Goal: Navigation & Orientation: Understand site structure

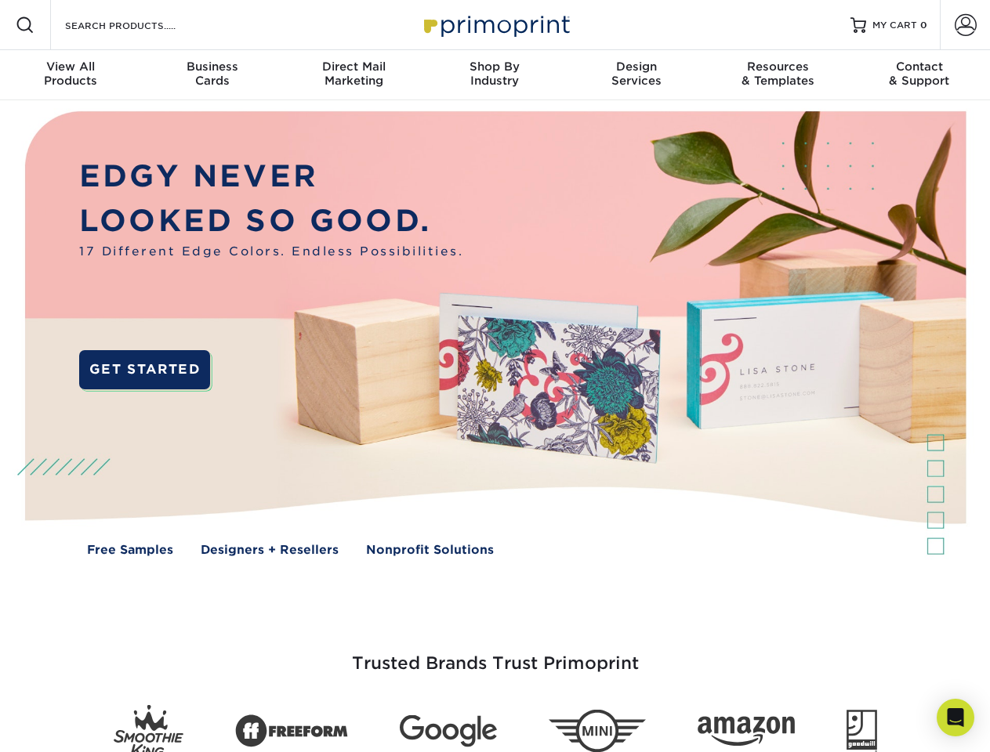
click at [494, 376] on img at bounding box center [494, 345] width 979 height 490
click at [25, 25] on span at bounding box center [25, 25] width 19 height 19
click at [964, 25] on span at bounding box center [965, 25] width 22 height 22
click at [71, 75] on div "View All Products" at bounding box center [70, 74] width 141 height 28
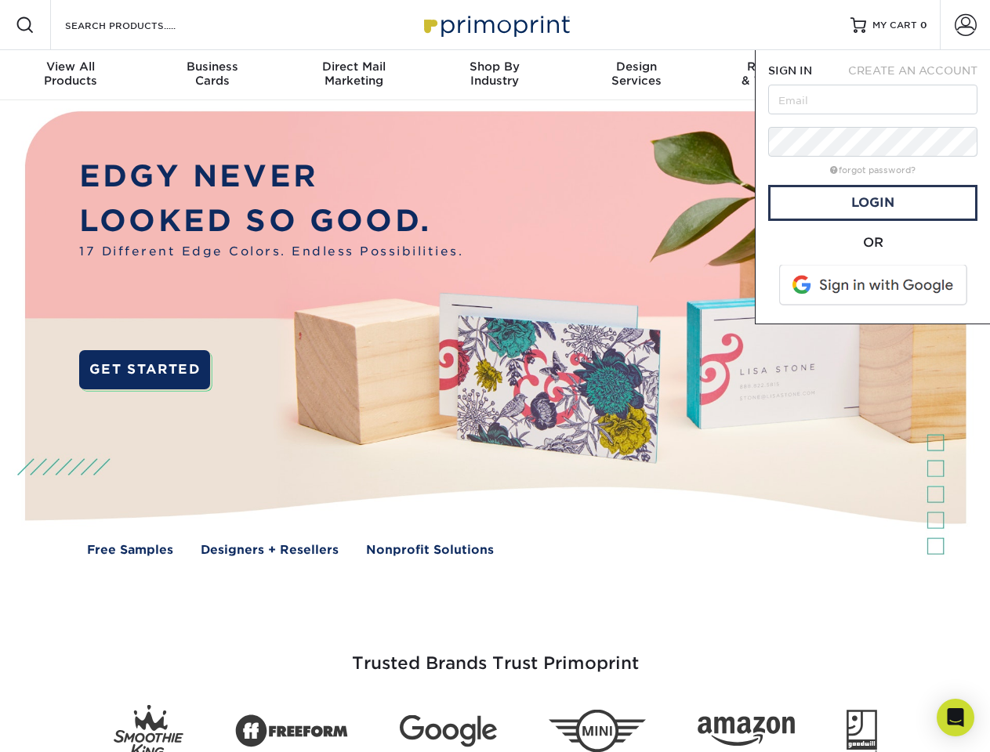
click at [212, 75] on div "Business Cards" at bounding box center [211, 74] width 141 height 28
click at [353, 75] on div "Direct Mail Marketing" at bounding box center [353, 74] width 141 height 28
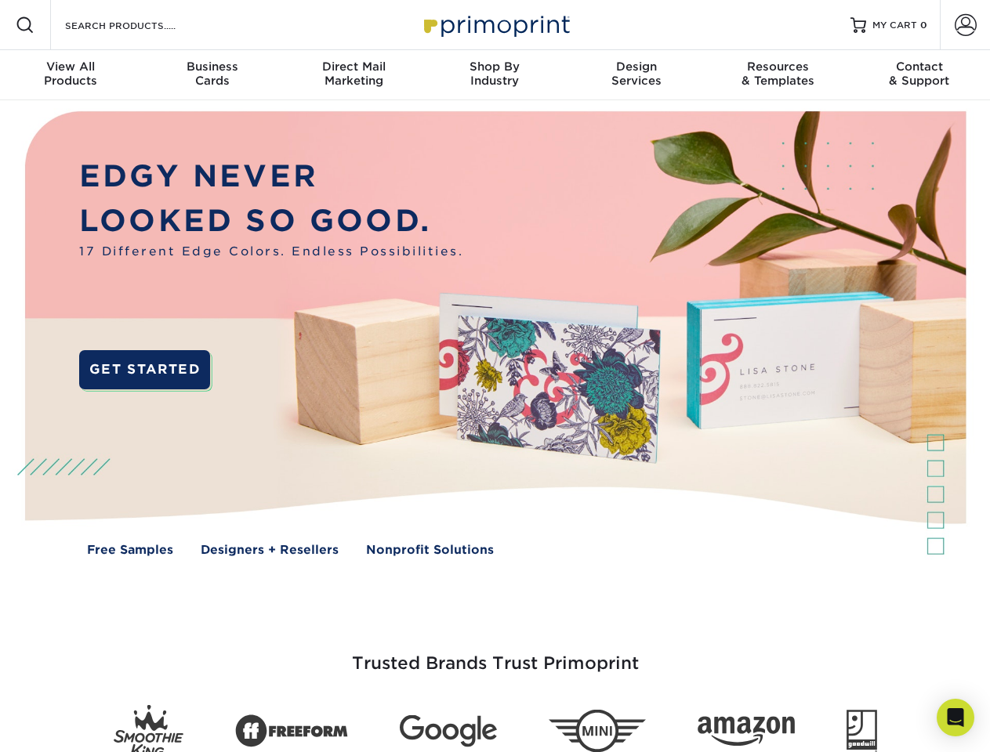
click at [494, 75] on div "Shop By Industry" at bounding box center [494, 74] width 141 height 28
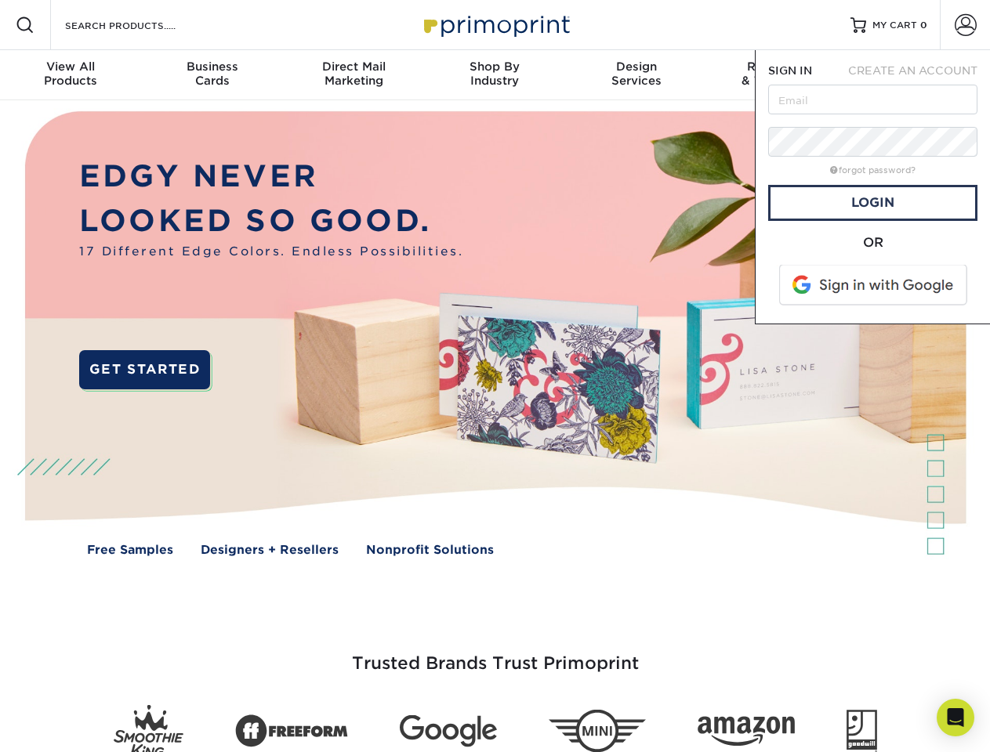
click at [636, 75] on div "Design Services" at bounding box center [636, 74] width 141 height 28
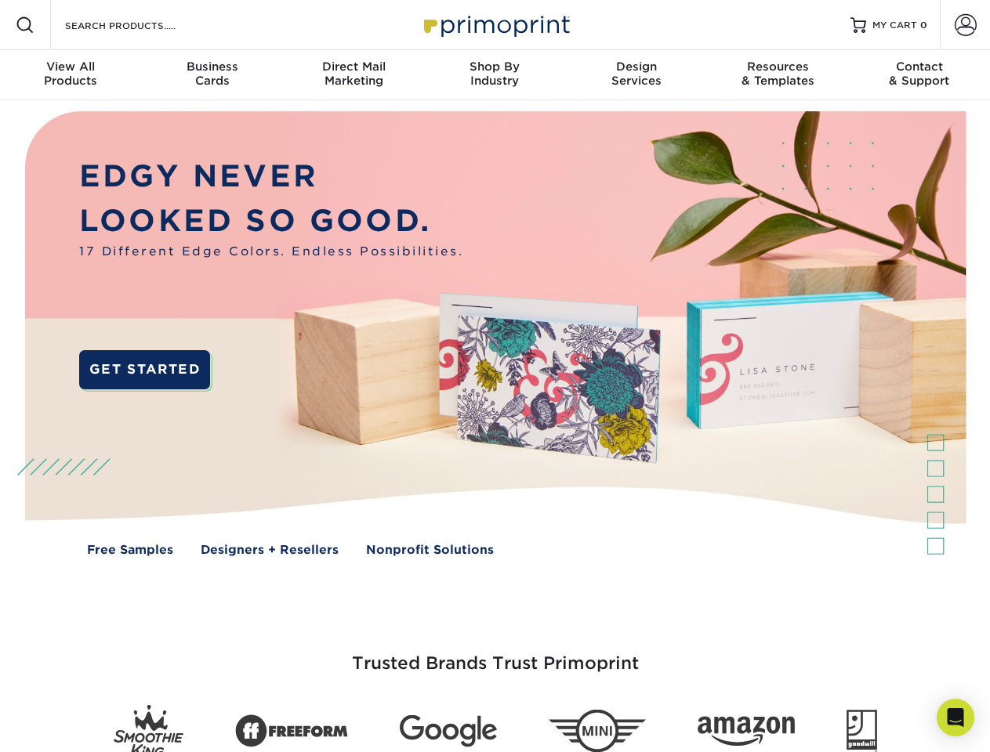
click at [777, 75] on span "SIGN IN" at bounding box center [790, 70] width 44 height 13
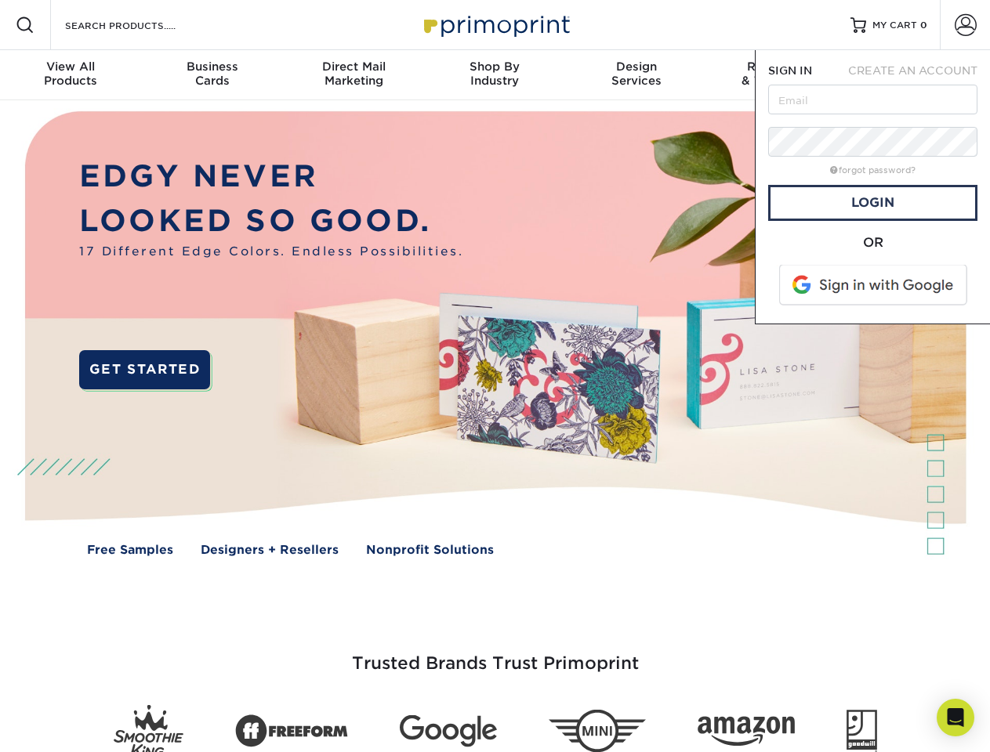
click at [919, 75] on span "CREATE AN ACCOUNT" at bounding box center [912, 70] width 129 height 13
